Goal: Find specific page/section: Find specific page/section

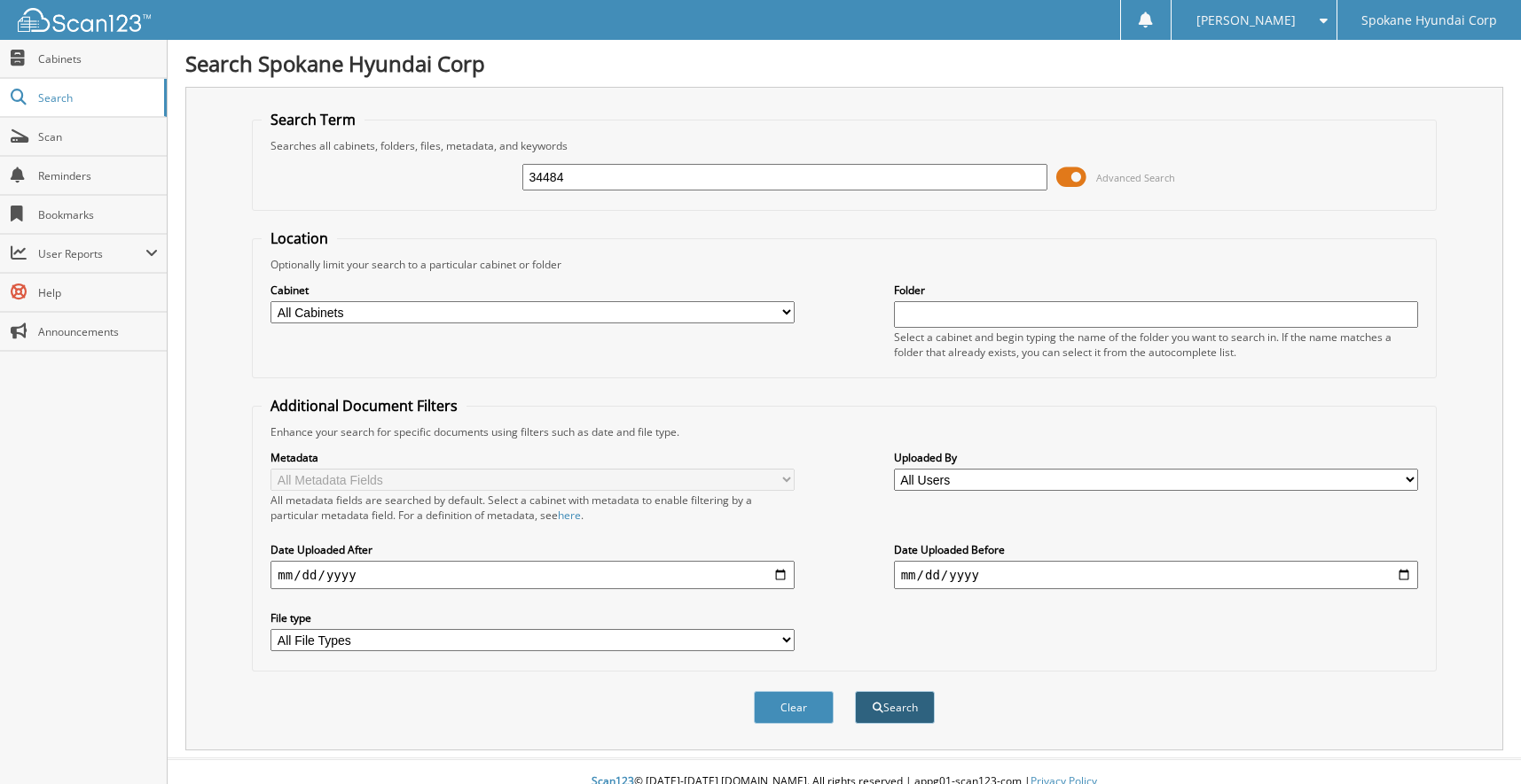
type input "34484"
click at [897, 704] on button "Search" at bounding box center [895, 708] width 80 height 33
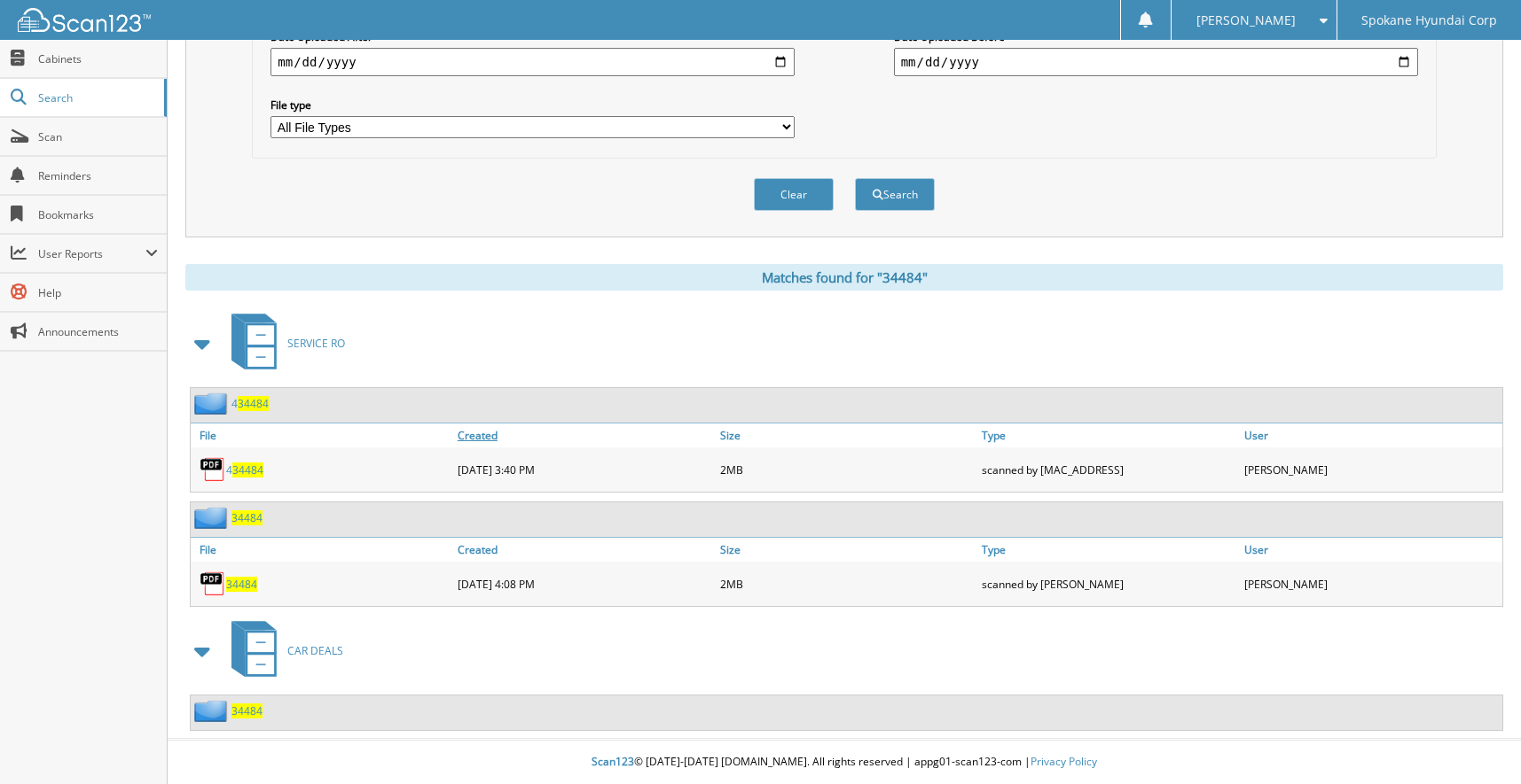
scroll to position [514, 0]
click at [250, 717] on span "34484" at bounding box center [246, 712] width 31 height 15
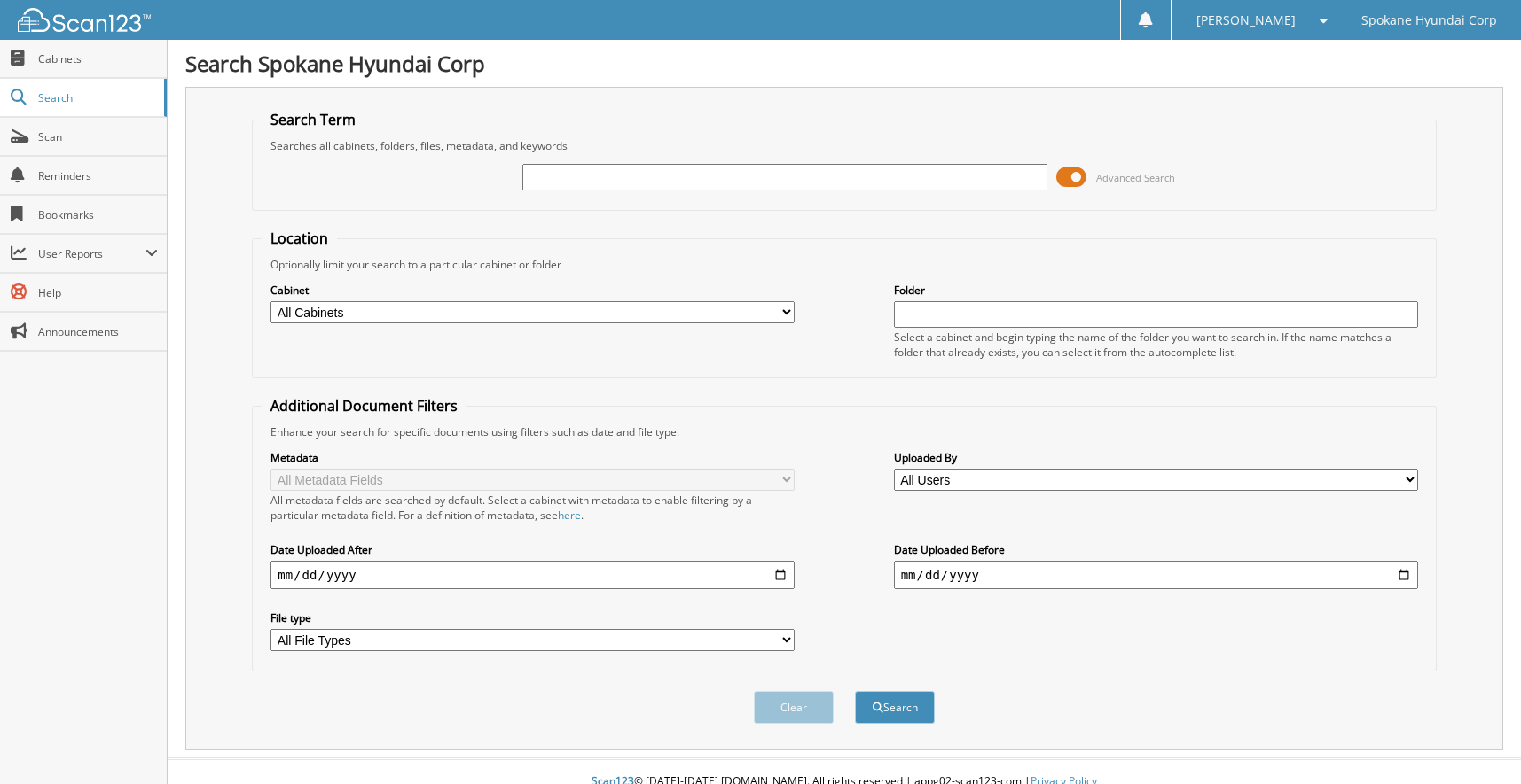
click at [600, 177] on input "text" at bounding box center [783, 178] width 524 height 27
type input "34493"
click at [855, 692] on button "Search" at bounding box center [895, 708] width 80 height 33
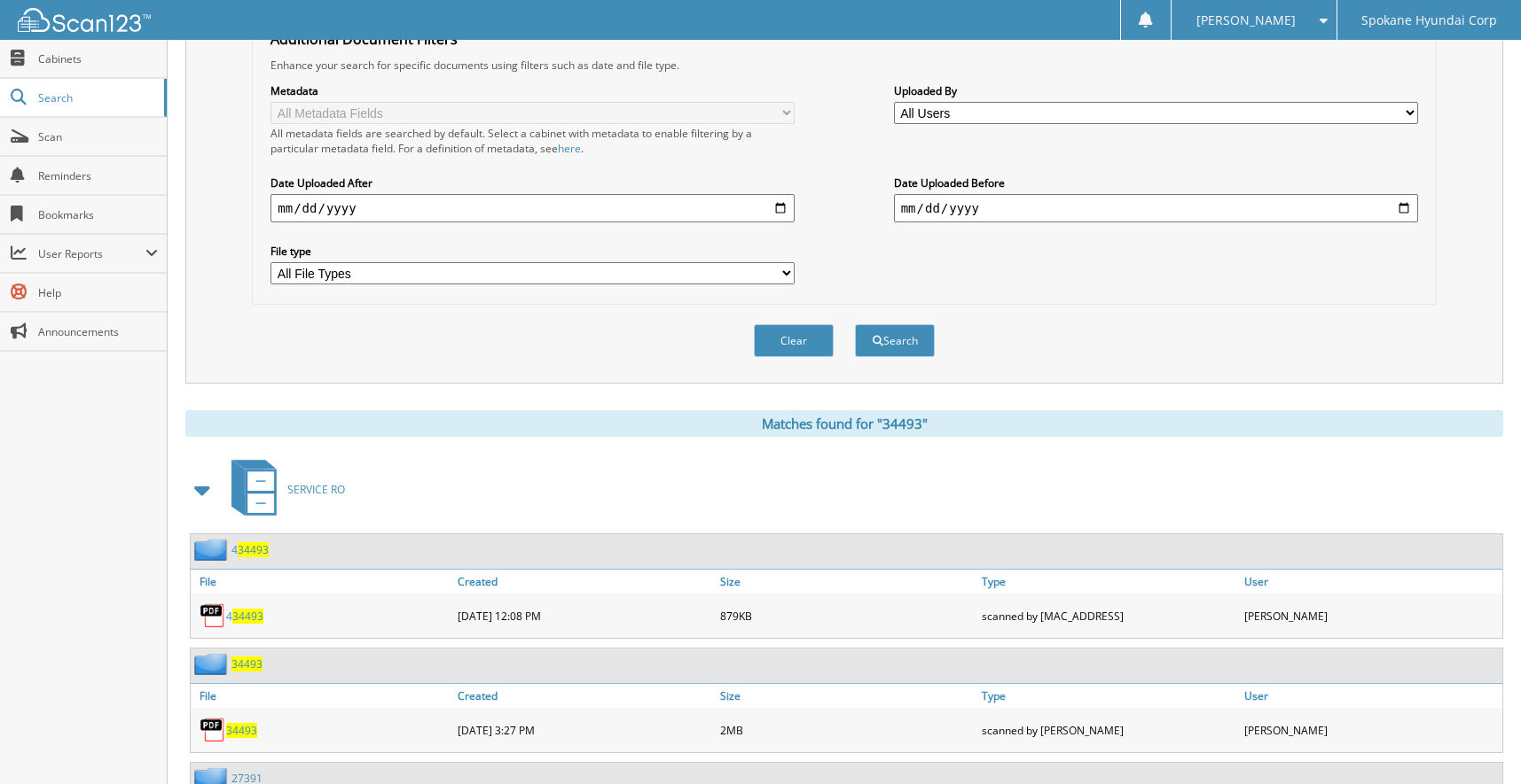
scroll to position [630, 0]
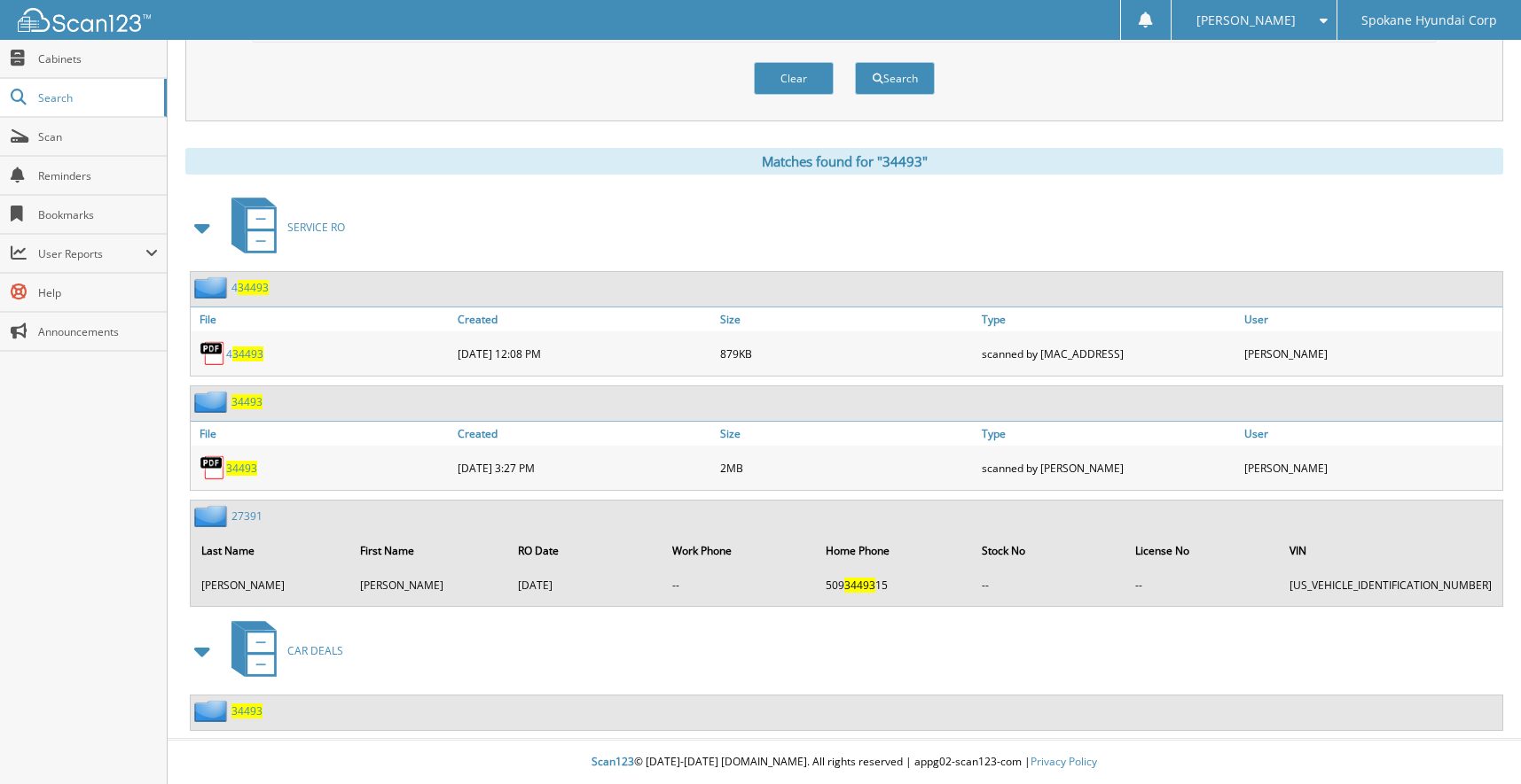
click at [235, 706] on span "34493" at bounding box center [246, 712] width 31 height 15
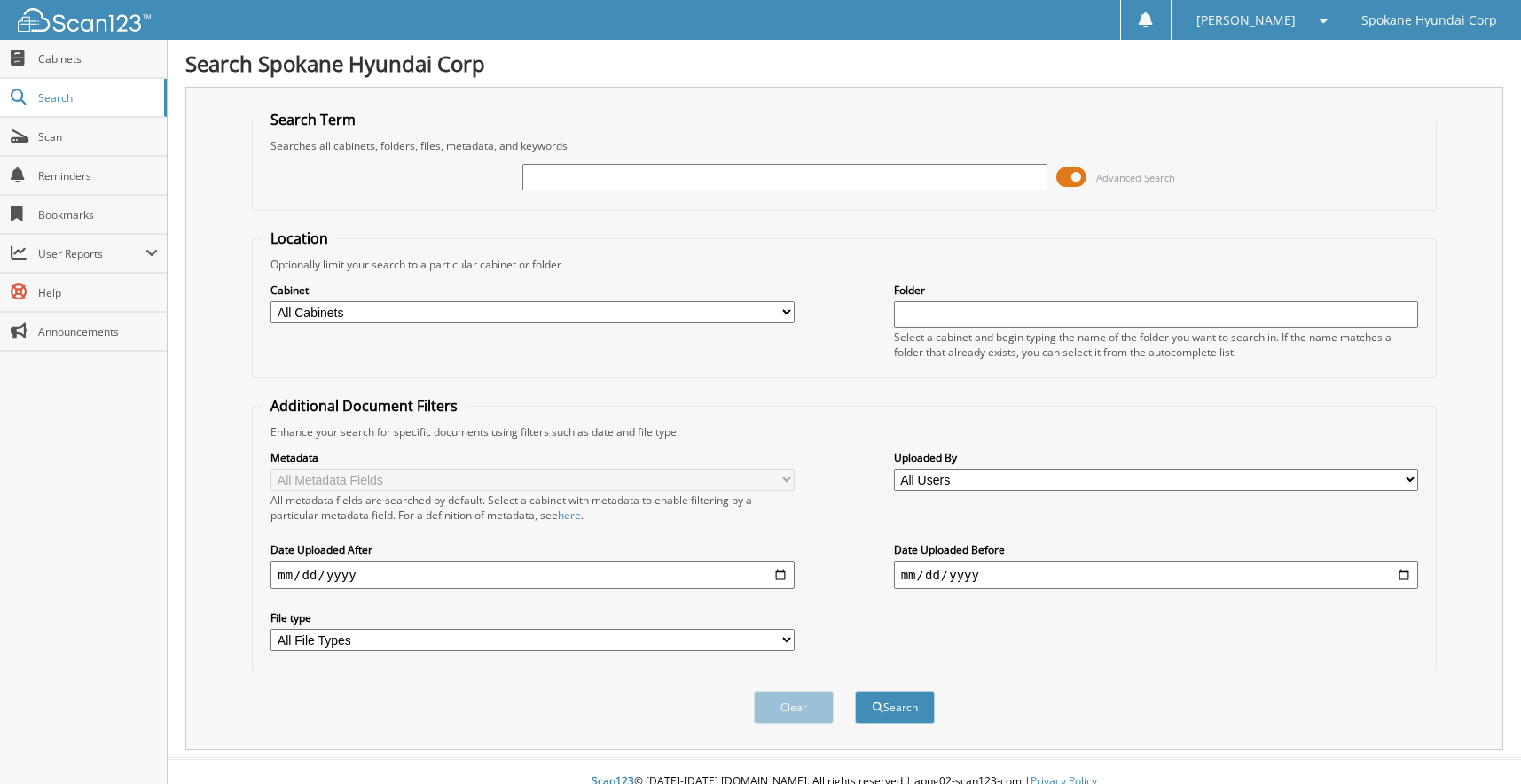
click at [655, 177] on input "text" at bounding box center [783, 178] width 524 height 27
click at [80, 137] on span "Scan" at bounding box center [98, 137] width 120 height 15
